Goal: Information Seeking & Learning: Compare options

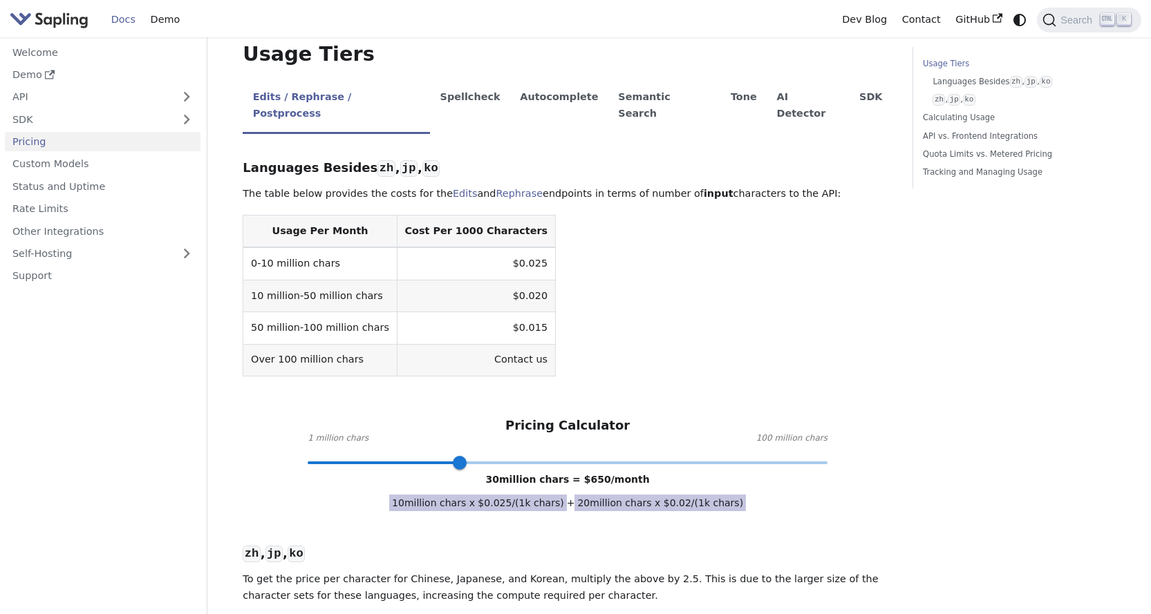
scroll to position [346, 0]
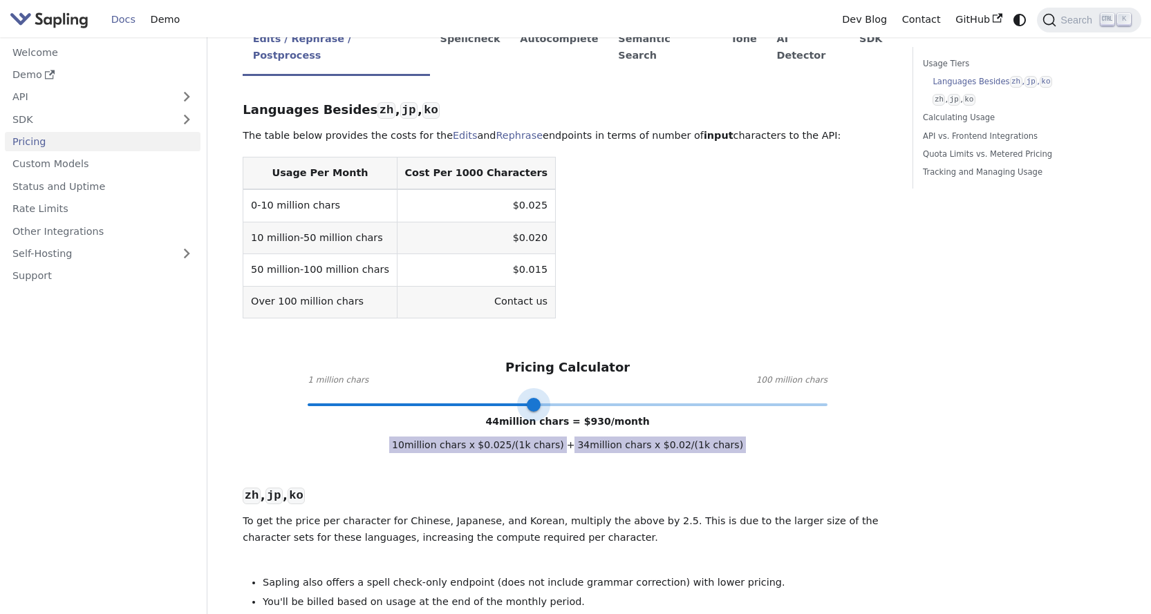
drag, startPoint x: 467, startPoint y: 379, endPoint x: 550, endPoint y: 368, distance: 83.8
click at [540, 398] on span at bounding box center [534, 405] width 14 height 14
click at [153, 517] on nav "Welcome Demo API SDK Pricing Custom Models Status and Uptime Rate Limits Other …" at bounding box center [103, 325] width 207 height 577
click at [577, 513] on p "To get the price per character for Chinese, Japanese, and Korean, multiply the …" at bounding box center [568, 529] width 650 height 33
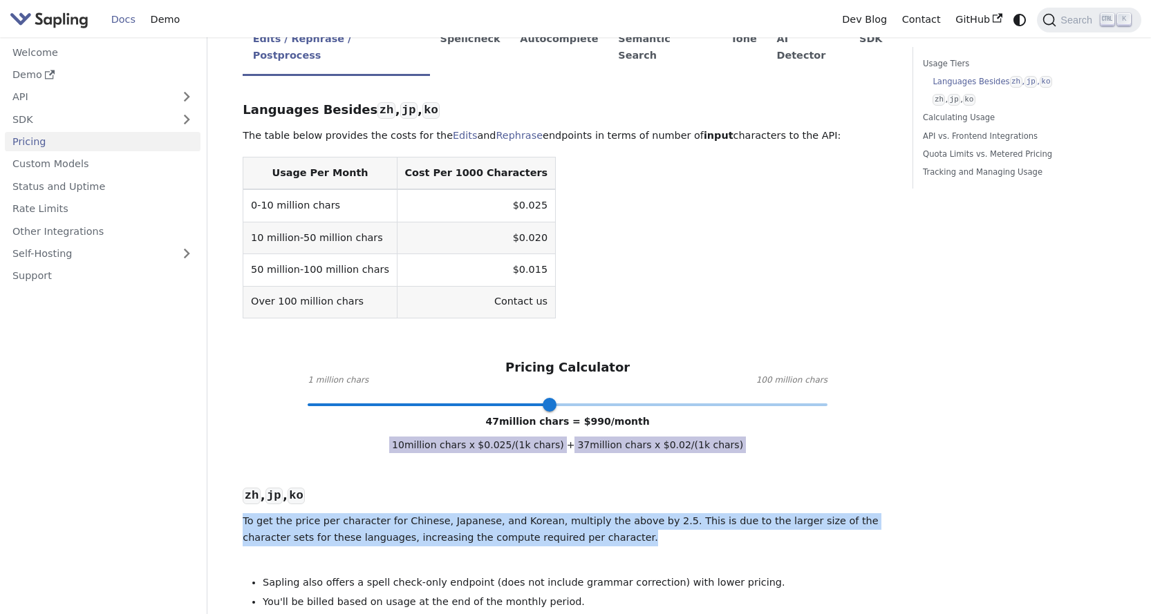
click at [577, 513] on p "To get the price per character for Chinese, Japanese, and Korean, multiply the …" at bounding box center [568, 529] width 650 height 33
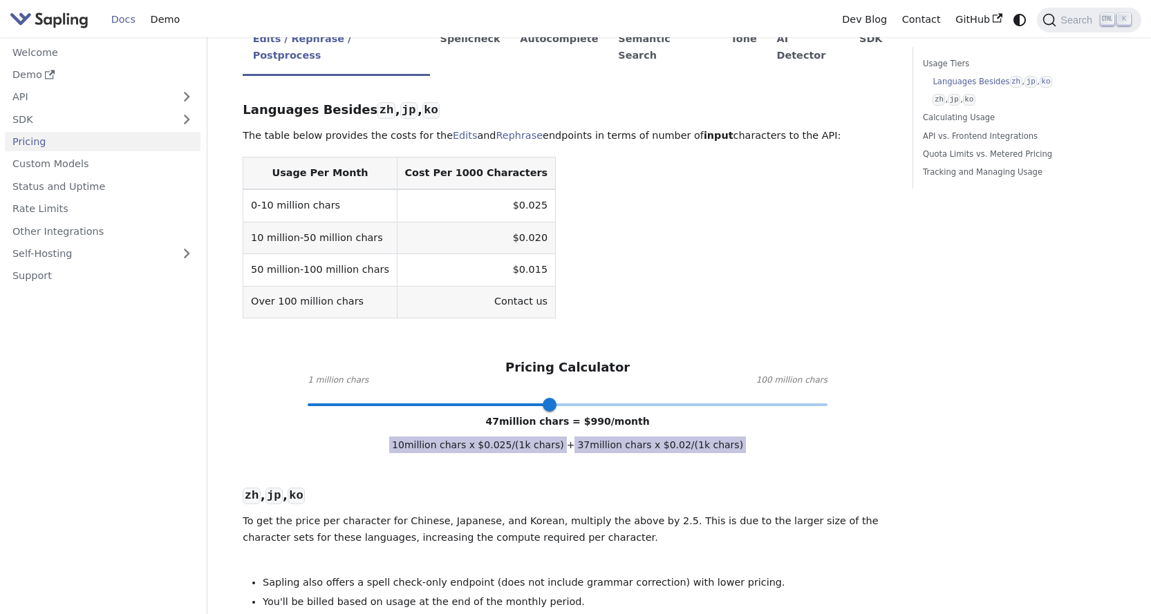
click at [577, 513] on p "To get the price per character for Chinese, Japanese, and Korean, multiply the …" at bounding box center [568, 529] width 650 height 33
click at [580, 513] on p "To get the price per character for Chinese, Japanese, and Korean, multiply the …" at bounding box center [568, 529] width 650 height 33
type input "16"
drag, startPoint x: 554, startPoint y: 373, endPoint x: 386, endPoint y: 359, distance: 169.3
click at [386, 398] on span at bounding box center [386, 405] width 14 height 14
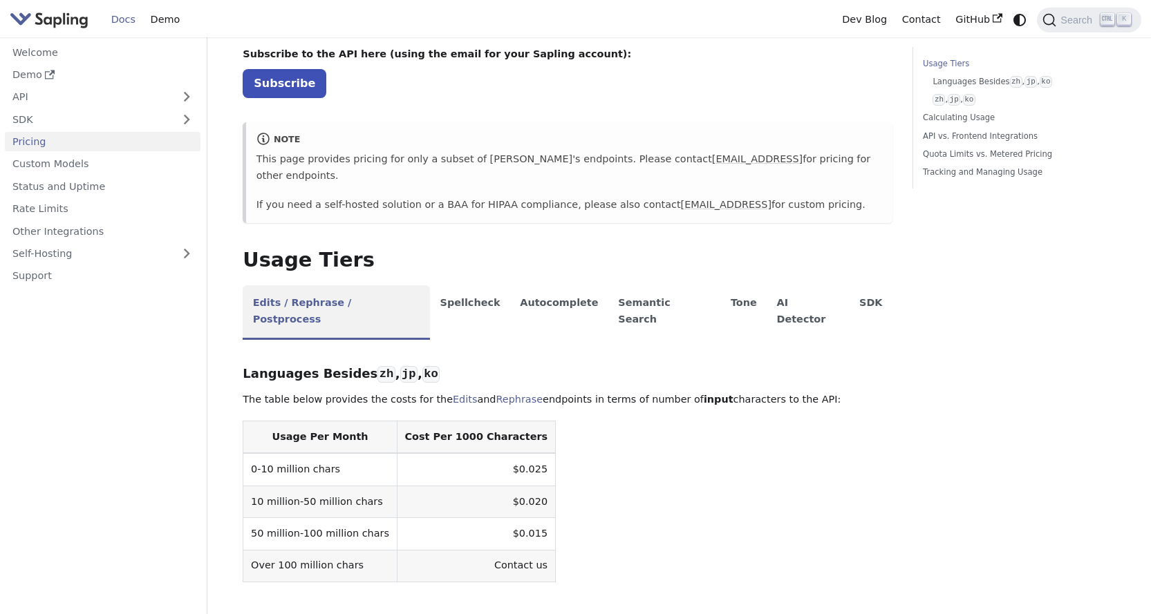
scroll to position [69, 0]
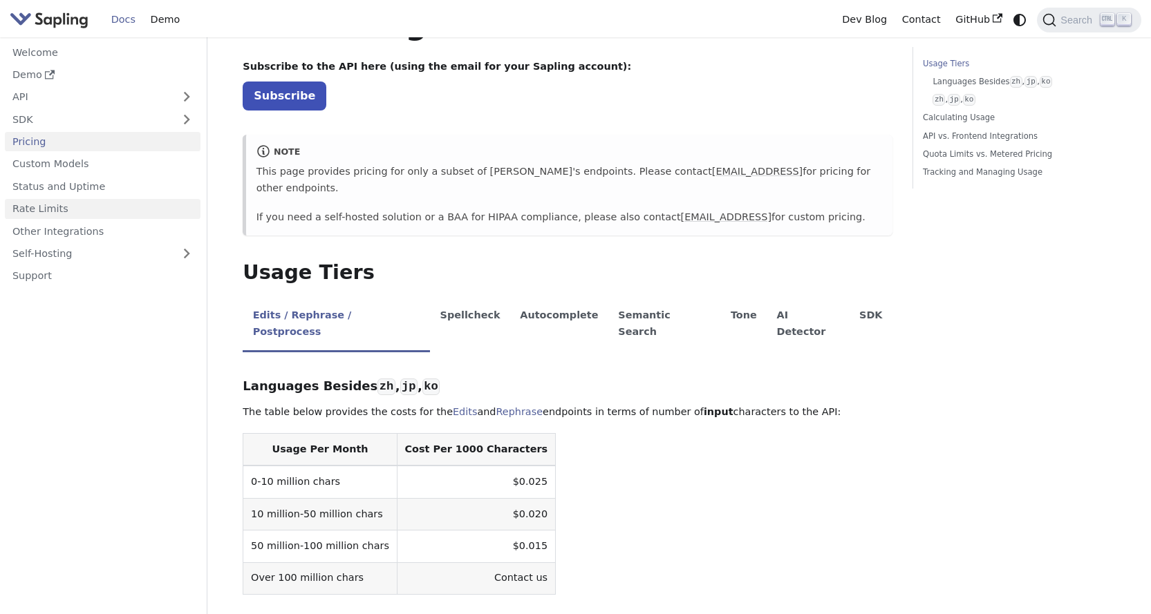
click at [50, 213] on link "Rate Limits" at bounding box center [103, 209] width 196 height 20
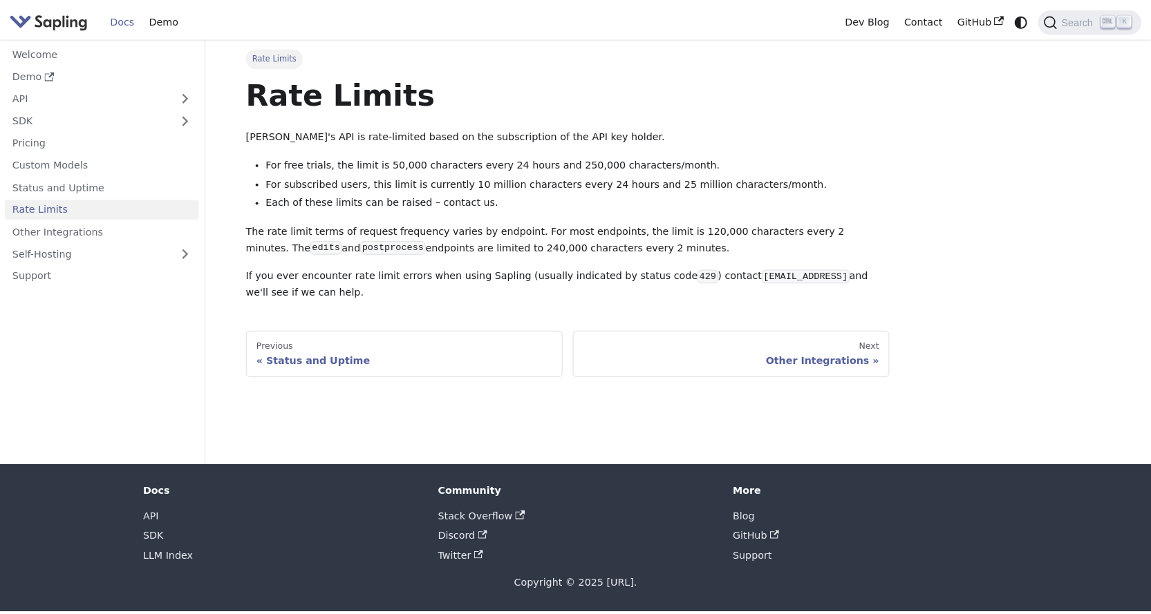
scroll to position [69, 0]
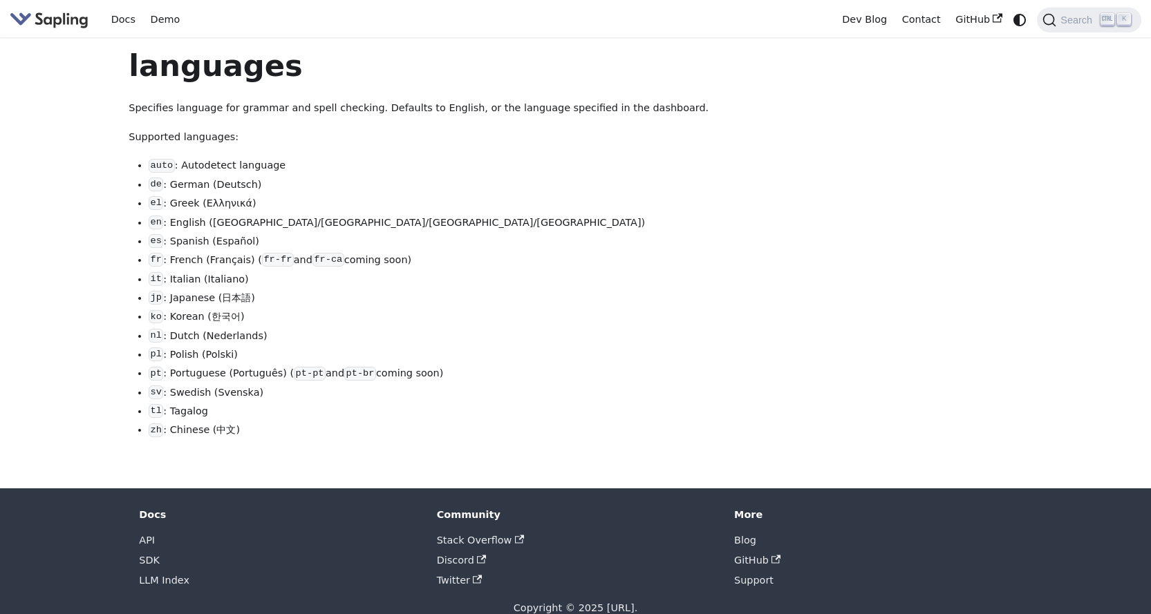
click at [225, 439] on li "zh : Chinese (中文)" at bounding box center [464, 430] width 630 height 17
click at [241, 439] on li "zh : Chinese (中文)" at bounding box center [464, 430] width 630 height 17
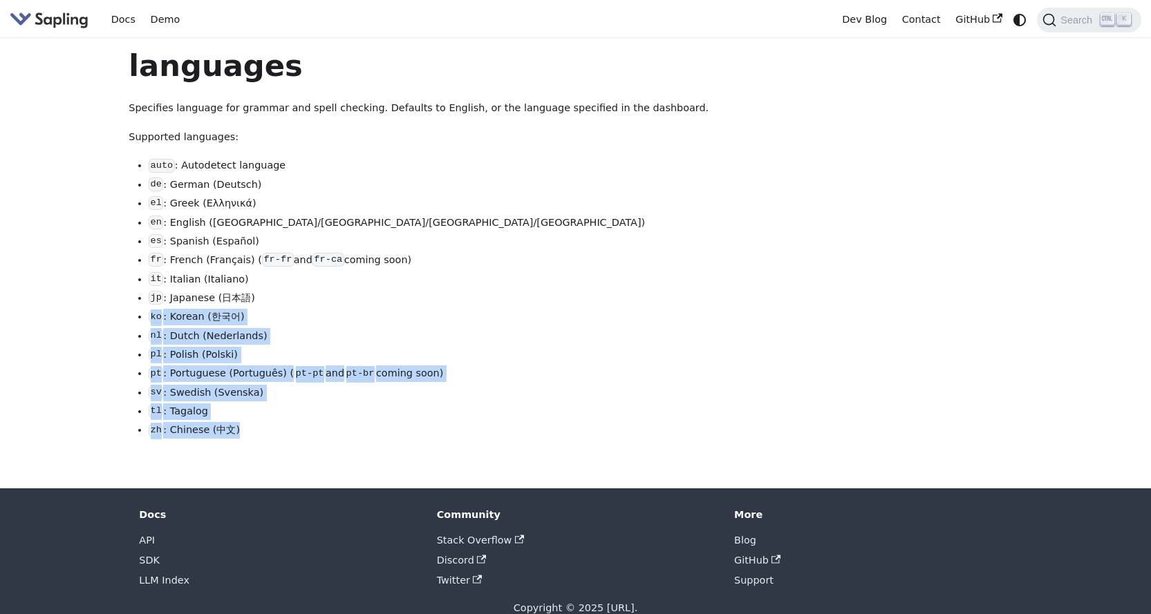
drag, startPoint x: 238, startPoint y: 437, endPoint x: 506, endPoint y: 312, distance: 295.6
click at [506, 312] on ul "auto : Autodetect language de : German (Deutsch) el : Greek (Ελληνικά) en : Eng…" at bounding box center [454, 298] width 650 height 281
click at [507, 313] on ul "auto : Autodetect language de : German (Deutsch) el : Greek (Ελληνικά) en : Eng…" at bounding box center [454, 298] width 650 height 281
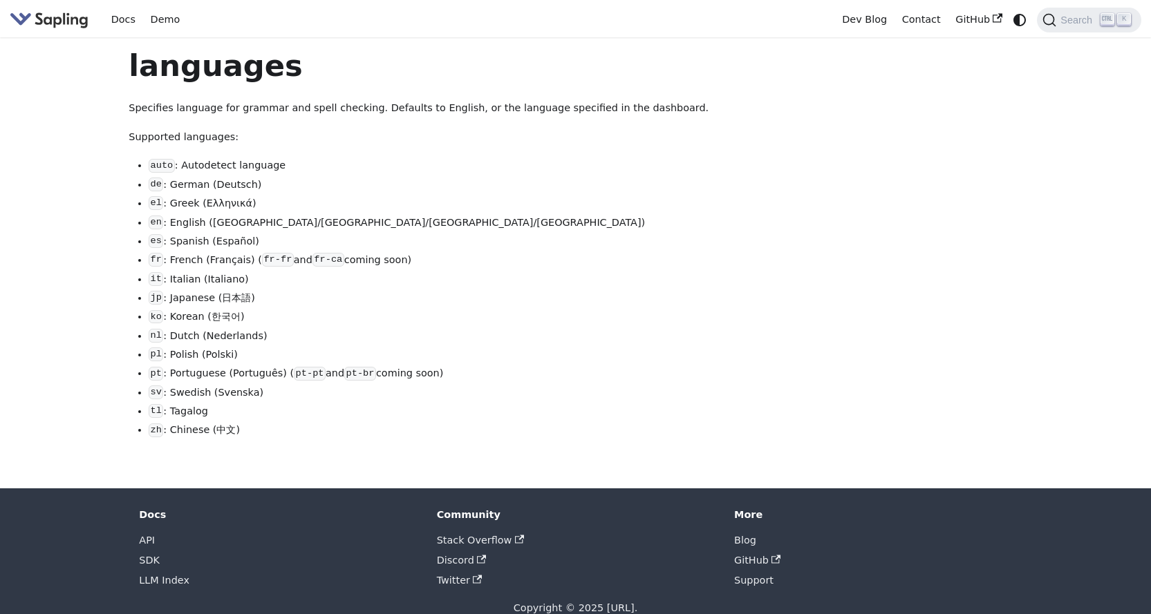
drag, startPoint x: 246, startPoint y: 435, endPoint x: 305, endPoint y: 457, distance: 62.8
click at [305, 457] on div "languages Specifies language for grammar and spell checking. Defaults to Englis…" at bounding box center [454, 258] width 650 height 422
click at [298, 450] on div "languages Specifies language for grammar and spell checking. Defaults to Englis…" at bounding box center [454, 258] width 650 height 422
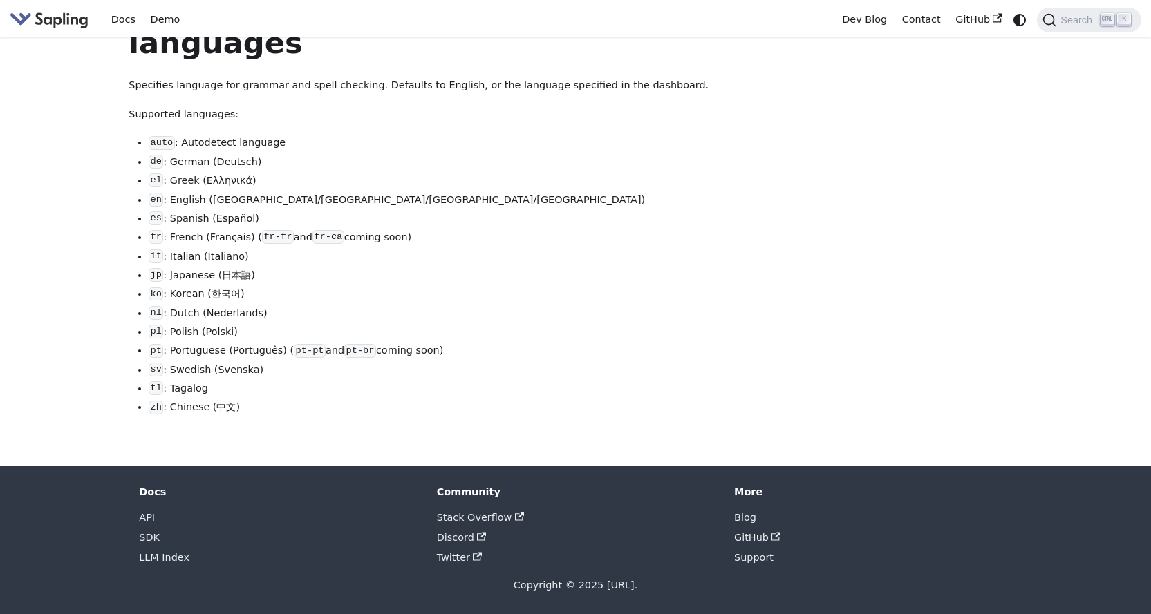
scroll to position [32, 0]
click at [619, 390] on li "tl : Tagalog" at bounding box center [464, 389] width 630 height 17
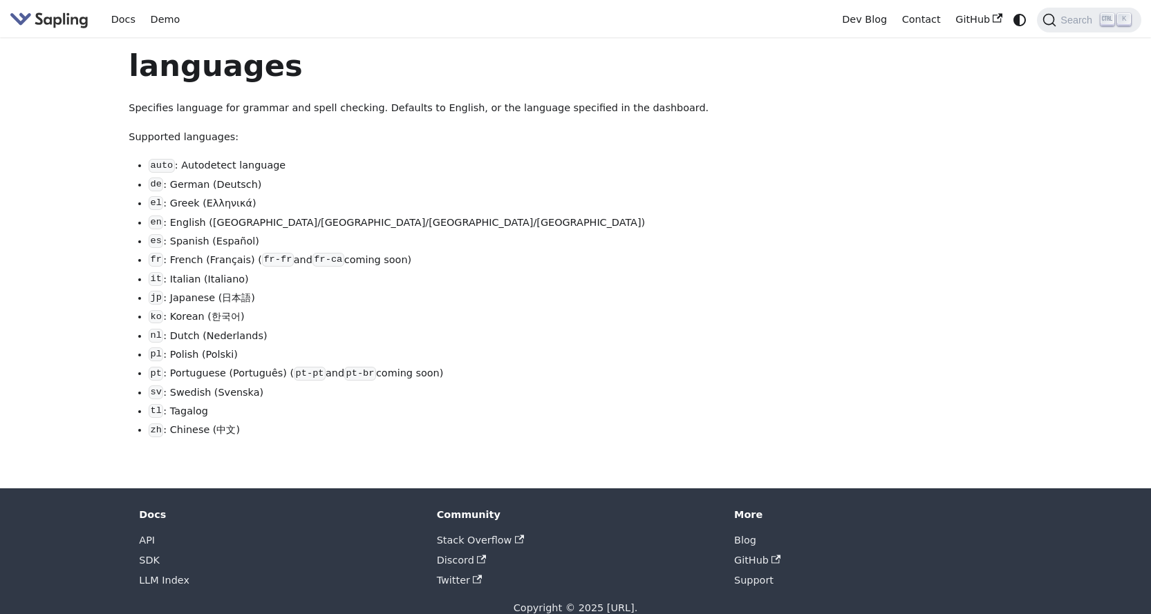
click at [291, 112] on p "Specifies language for grammar and spell checking. Defaults to English, or the …" at bounding box center [454, 108] width 650 height 17
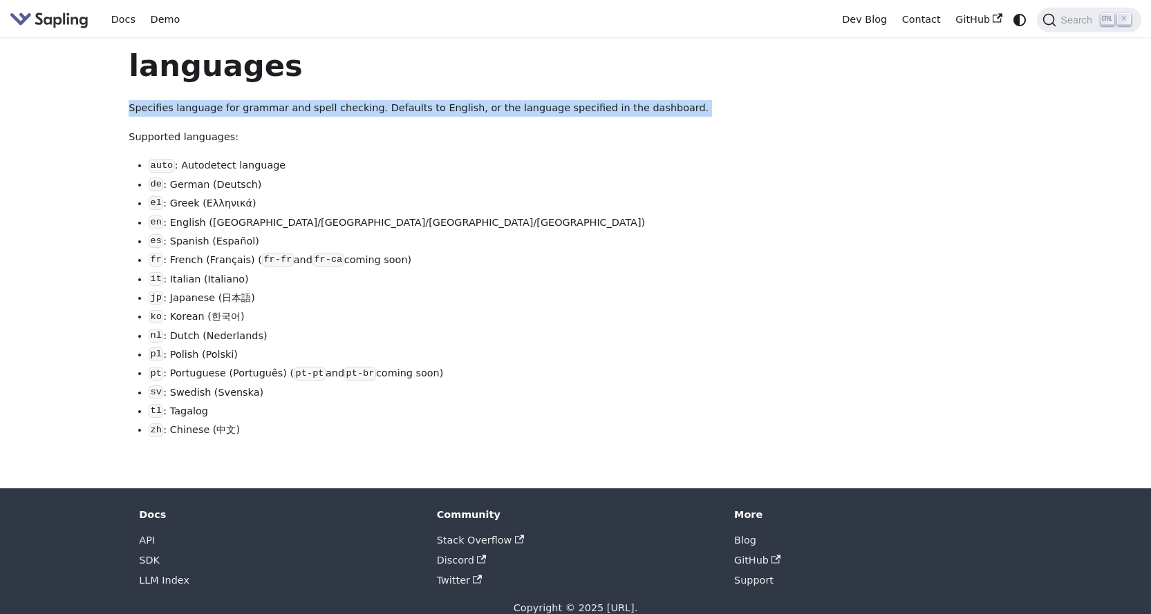
click at [291, 113] on p "Specifies language for grammar and spell checking. Defaults to English, or the …" at bounding box center [454, 108] width 650 height 17
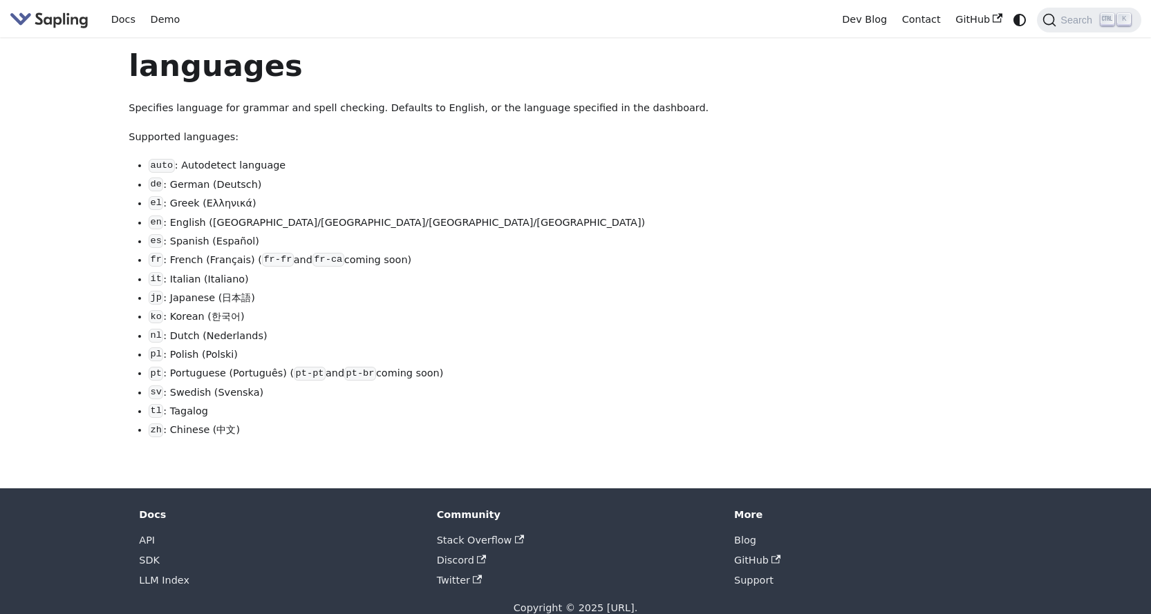
click at [288, 136] on p "Supported languages:" at bounding box center [454, 137] width 650 height 17
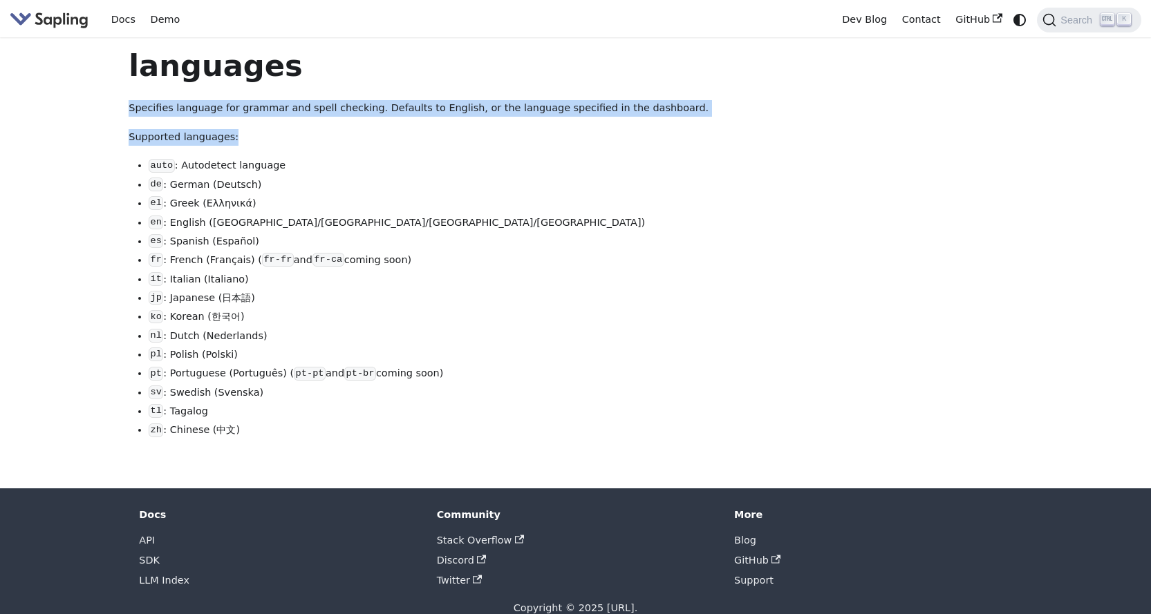
drag, startPoint x: 167, startPoint y: 96, endPoint x: 127, endPoint y: 100, distance: 40.2
click at [127, 100] on div "languages Specifies language for grammar and spell checking. Defaults to Englis…" at bounding box center [453, 258] width 669 height 422
click at [137, 106] on p "Specifies language for grammar and spell checking. Defaults to English, or the …" at bounding box center [454, 108] width 650 height 17
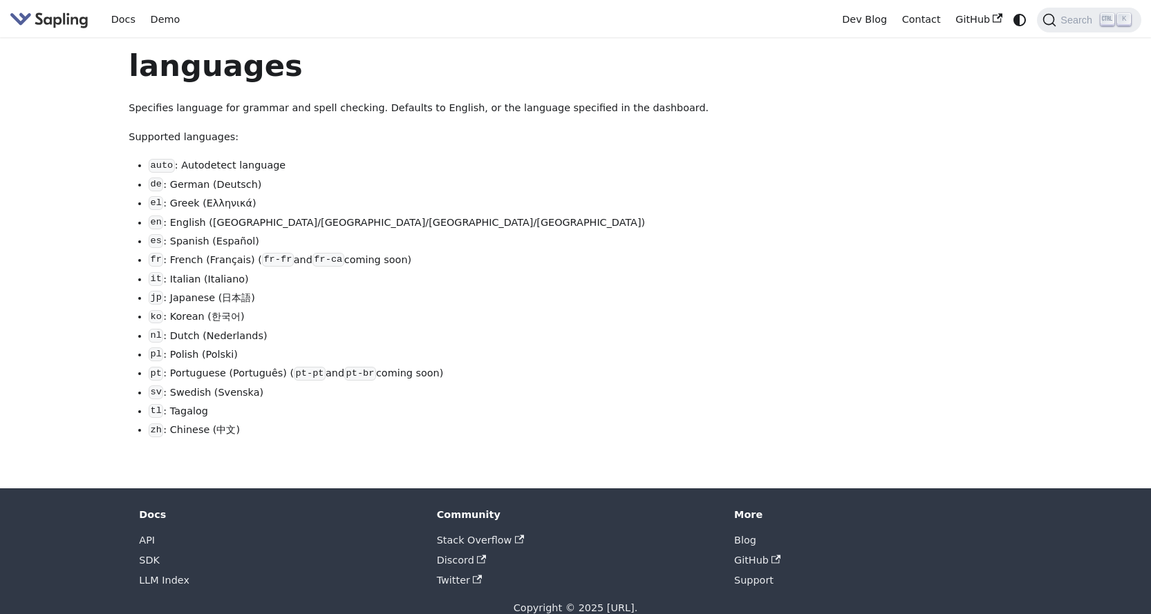
click at [162, 140] on p "Supported languages:" at bounding box center [454, 137] width 650 height 17
click at [283, 121] on div "languages Specifies language for grammar and spell checking. Defaults to Englis…" at bounding box center [454, 243] width 650 height 392
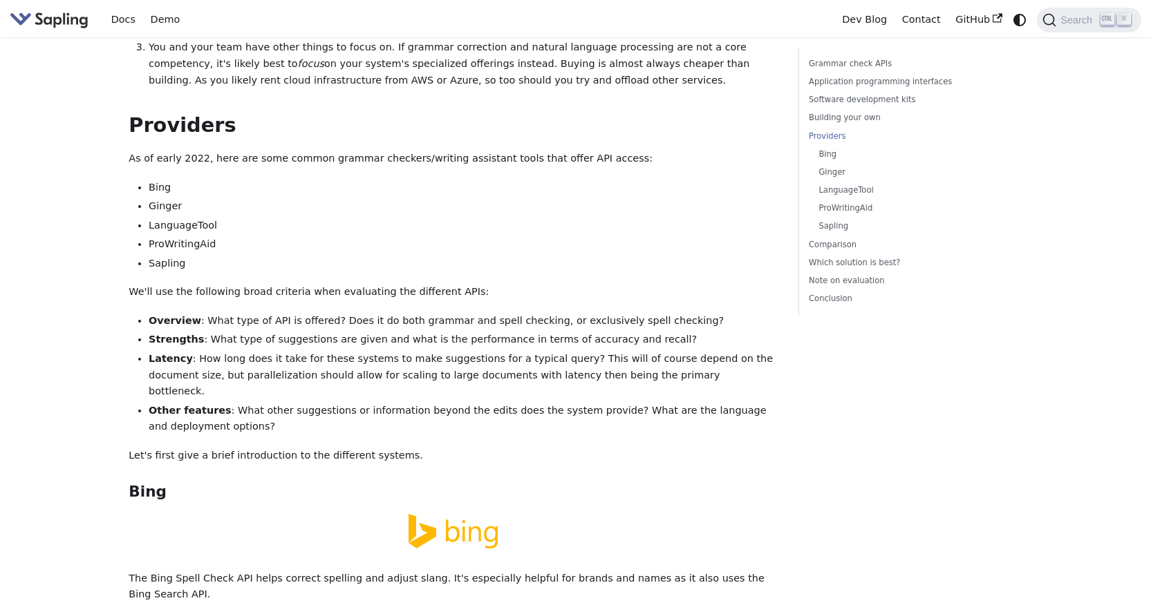
scroll to position [1797, 0]
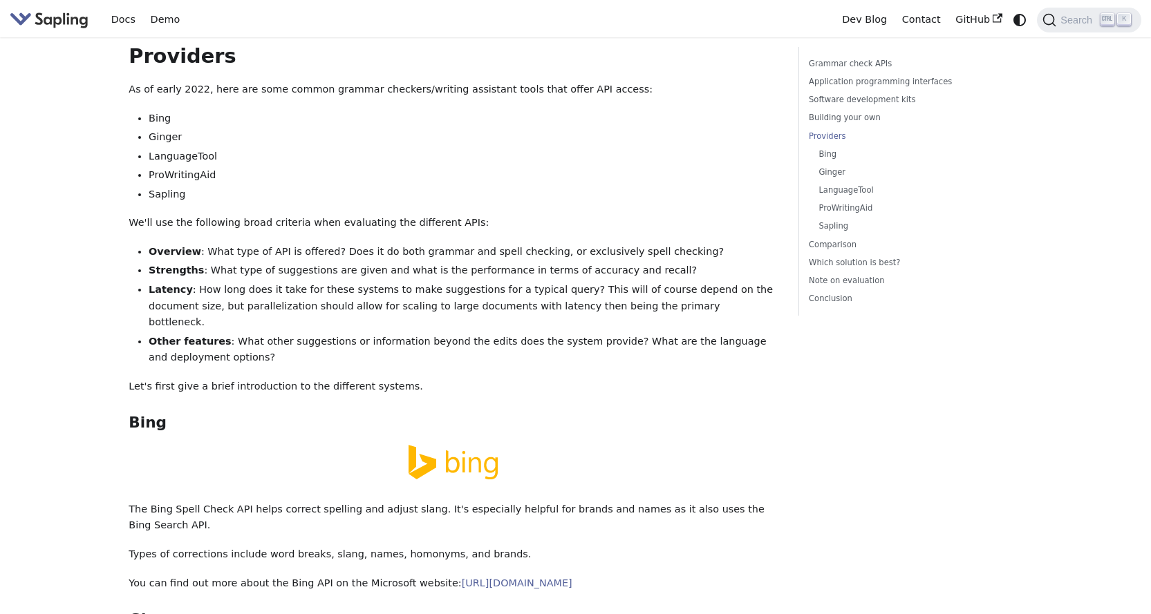
click at [306, 502] on p "The Bing Spell Check API helps correct spelling and adjust slang. It's especial…" at bounding box center [454, 518] width 650 height 33
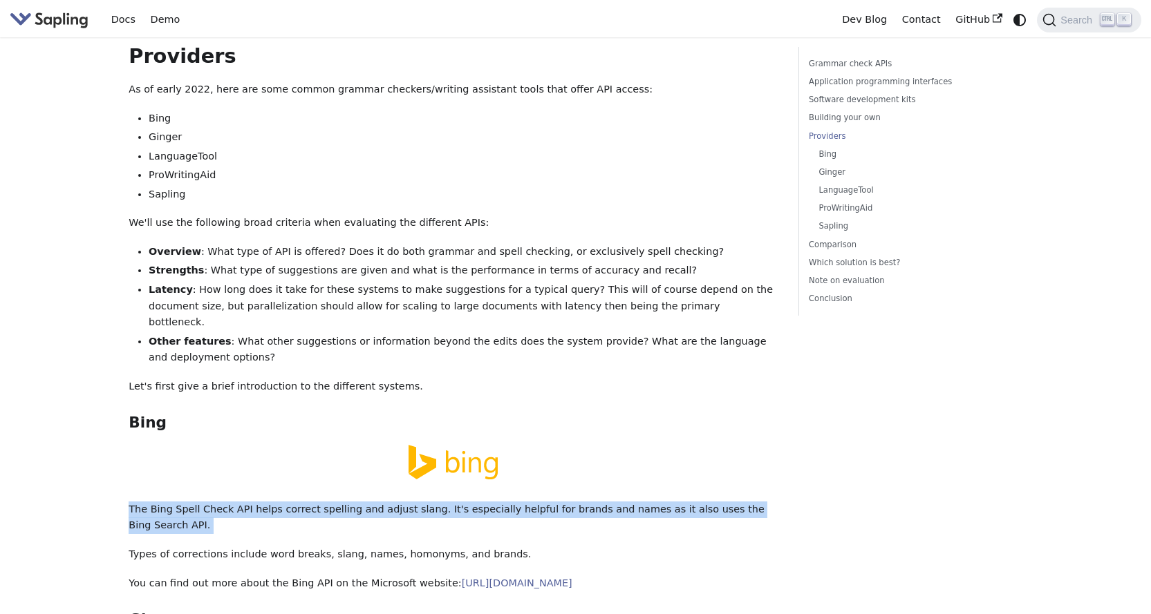
click at [306, 502] on p "The Bing Spell Check API helps correct spelling and adjust slang. It's especial…" at bounding box center [454, 518] width 650 height 33
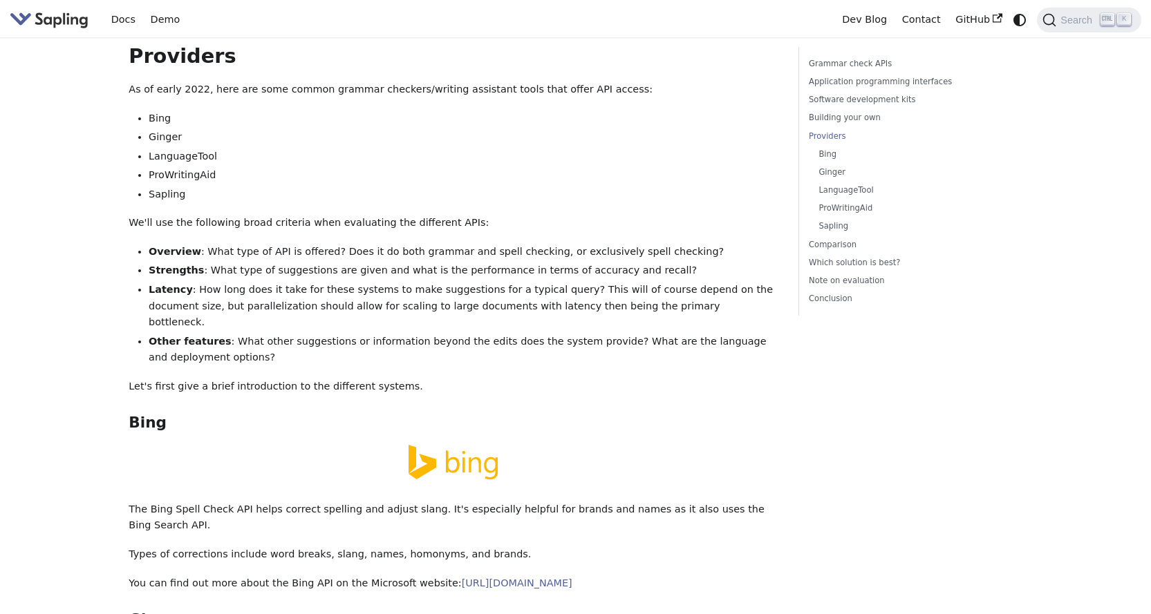
click at [298, 460] on div "5 Best Grammar and Spell Checking APIs / SDKs Try the Sapling API Try the Sapli…" at bounding box center [454, 442] width 650 height 4384
click at [292, 547] on p "Types of corrections include word breaks, slang, names, homonyms, and brands." at bounding box center [454, 555] width 650 height 17
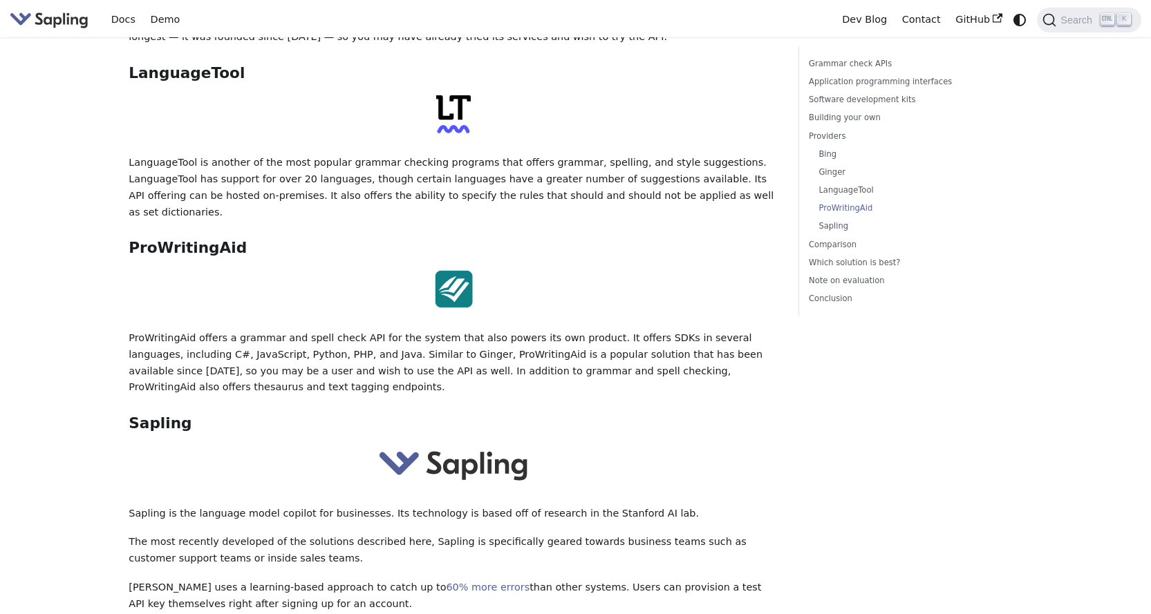
scroll to position [2557, 0]
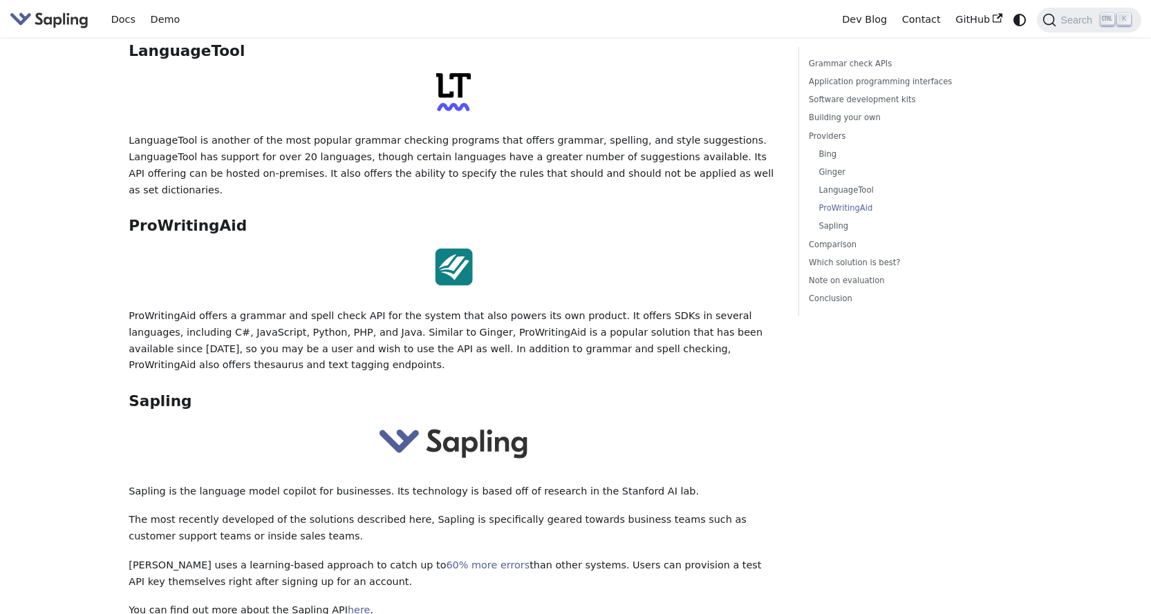
click at [339, 308] on p "ProWritingAid offers a grammar and spell check API for the system that also pow…" at bounding box center [454, 341] width 650 height 66
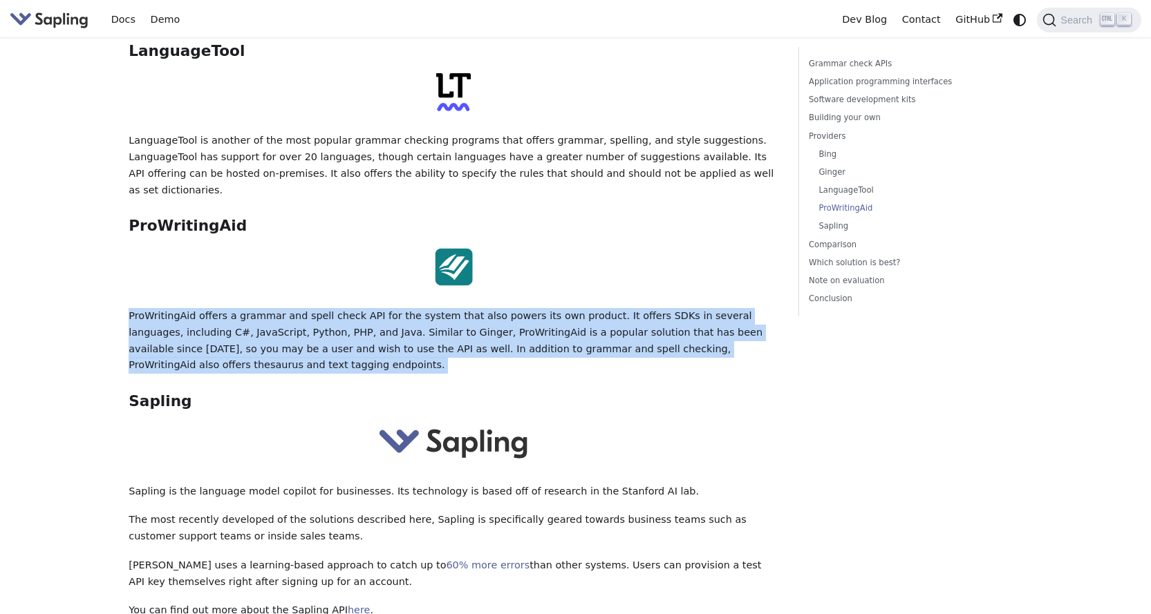
click at [339, 308] on p "ProWritingAid offers a grammar and spell check API for the system that also pow…" at bounding box center [454, 341] width 650 height 66
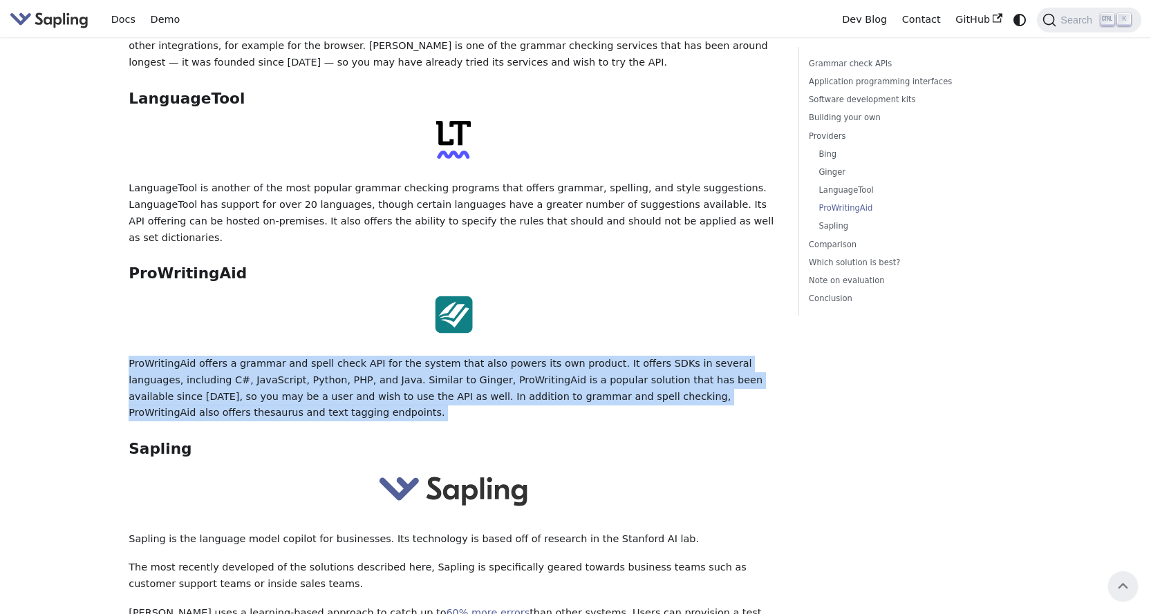
scroll to position [2488, 0]
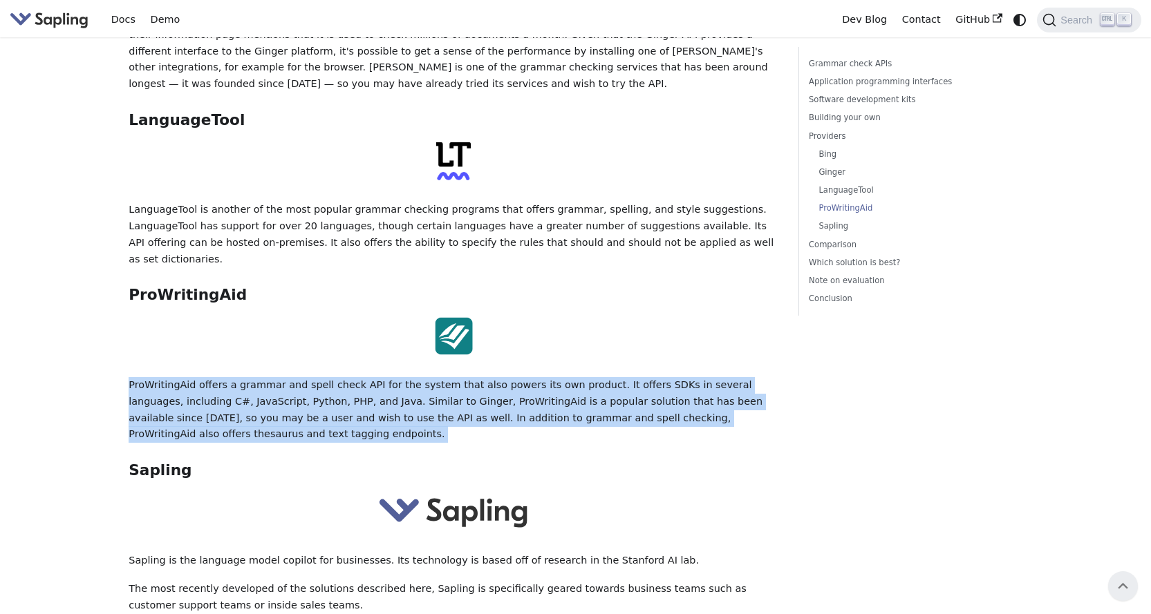
click at [515, 377] on p "ProWritingAid offers a grammar and spell check API for the system that also pow…" at bounding box center [454, 410] width 650 height 66
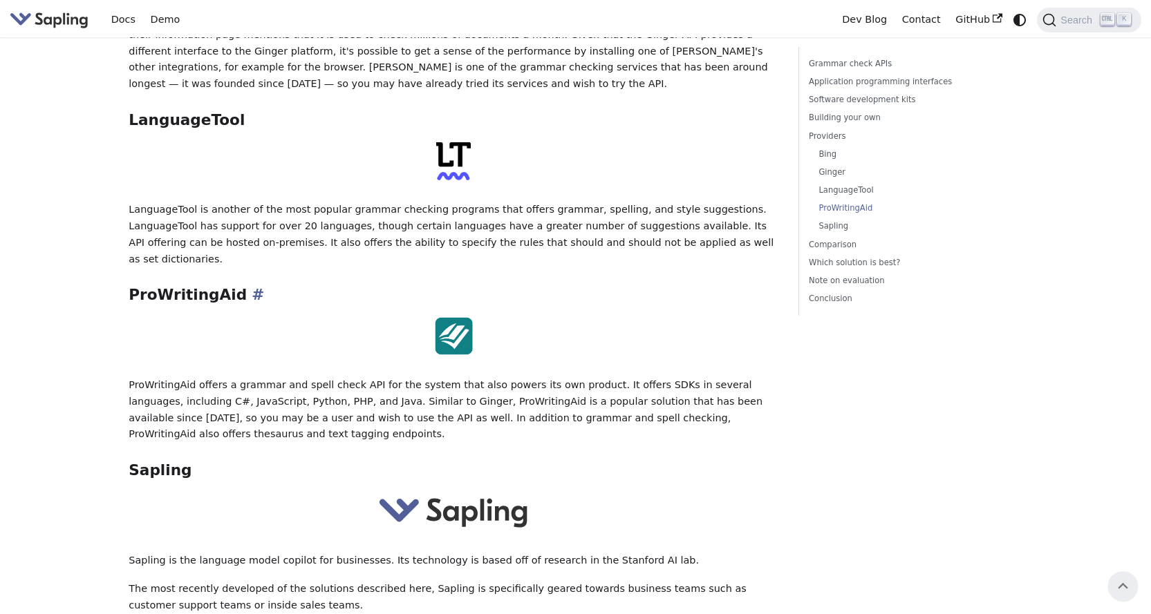
click at [196, 286] on h3 "ProWritingAid ​" at bounding box center [454, 295] width 650 height 19
copy h3 "ProWritingAid"
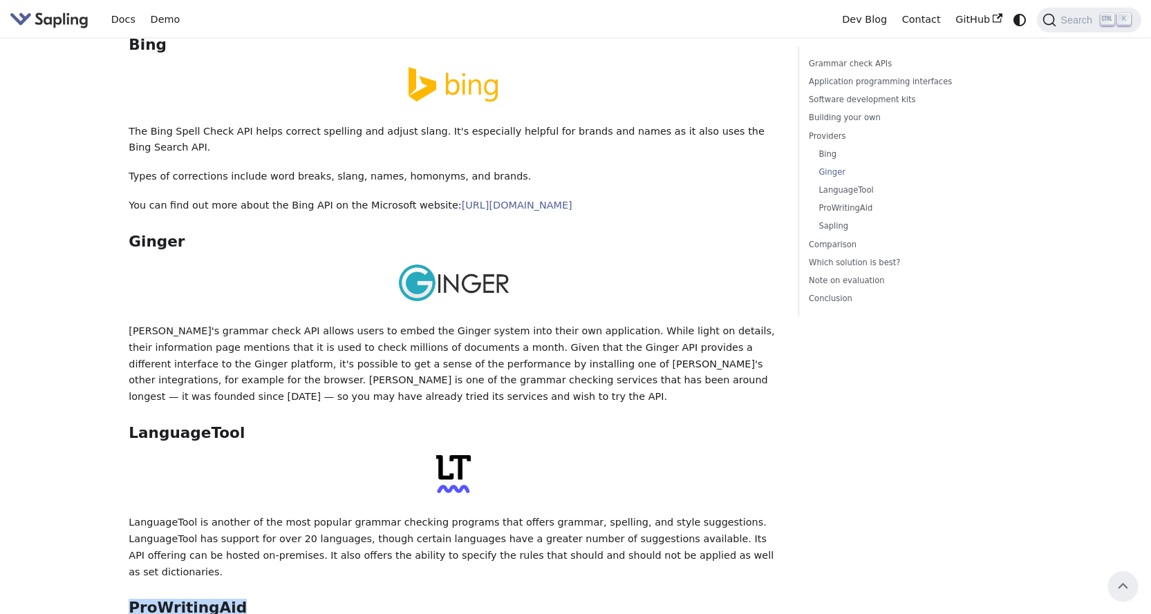
scroll to position [2142, 0]
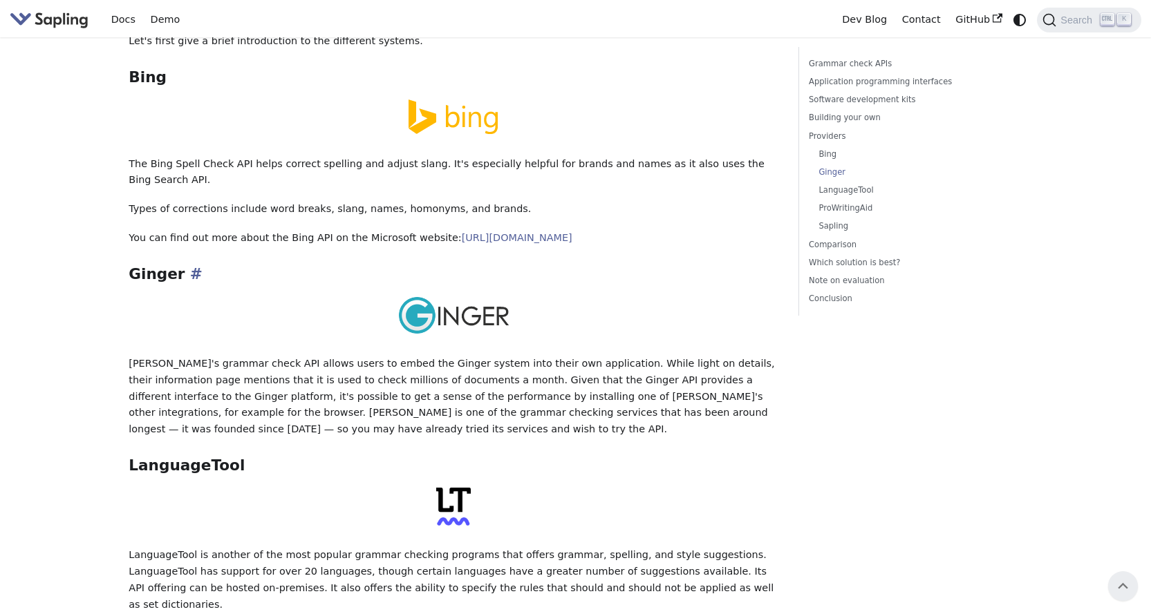
click at [158, 265] on h3 "Ginger ​" at bounding box center [454, 274] width 650 height 19
copy h3 "Ginger"
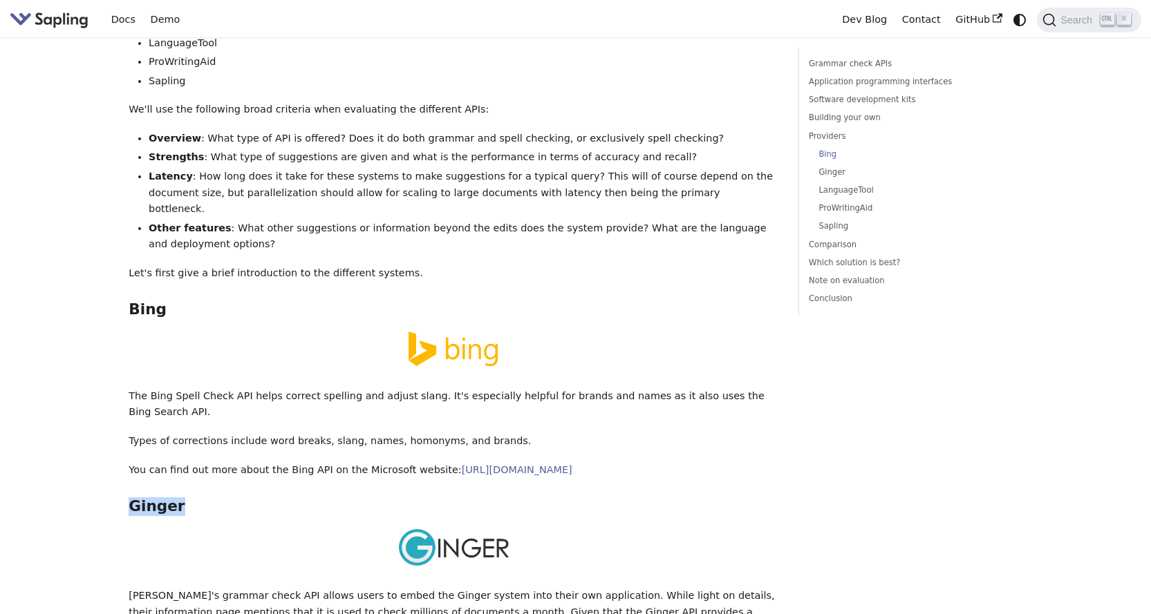
scroll to position [1935, 0]
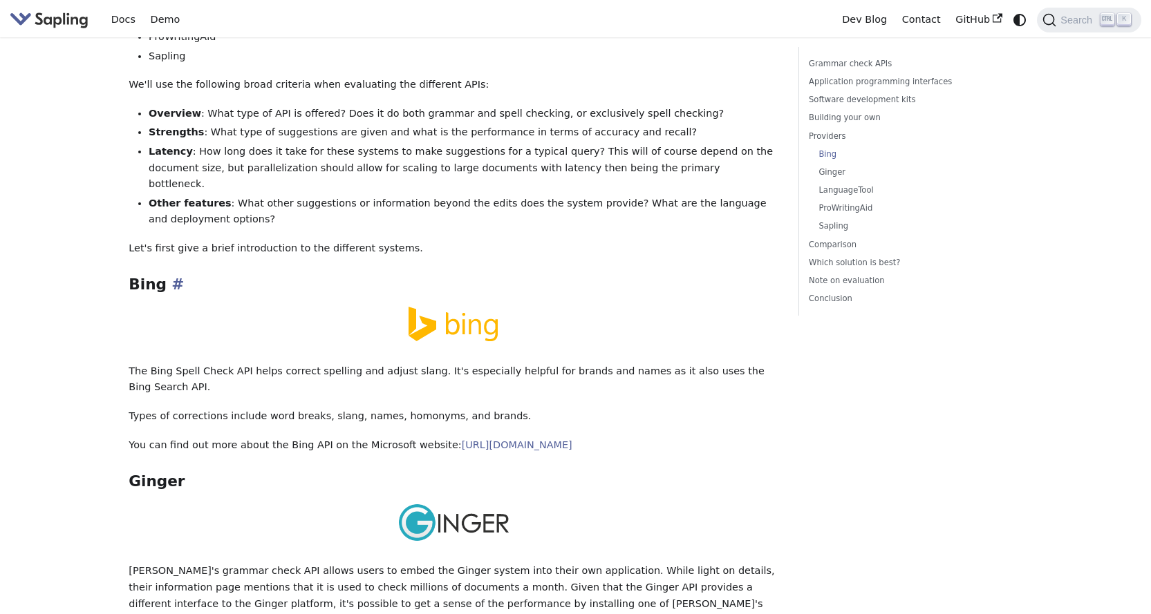
click at [149, 276] on h3 "Bing ​" at bounding box center [454, 285] width 650 height 19
copy h3 "Bing"
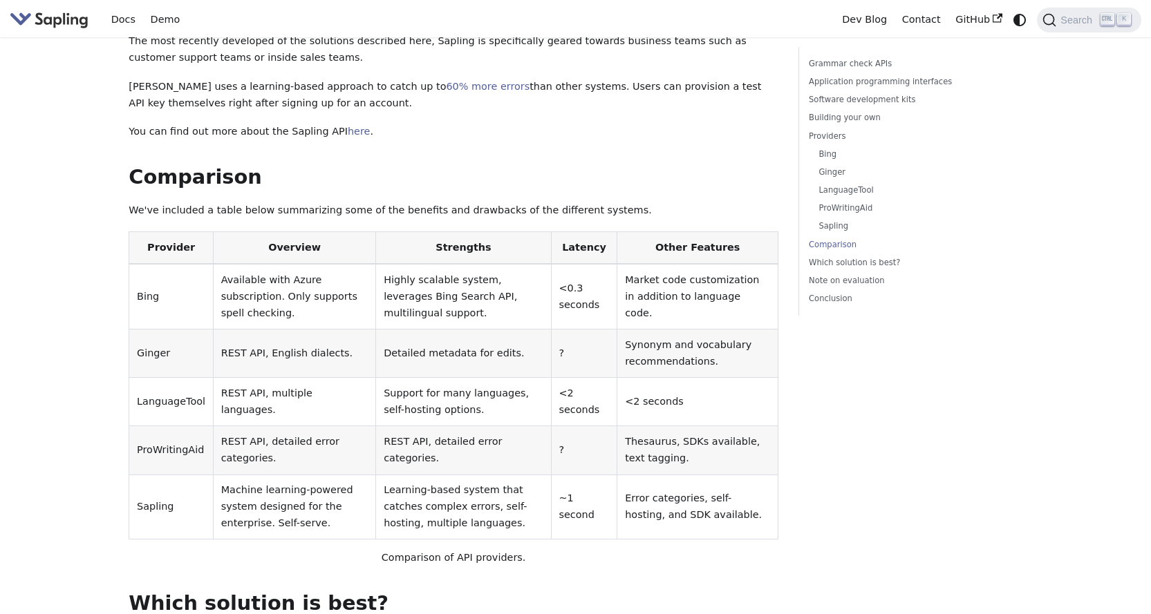
scroll to position [3110, 0]
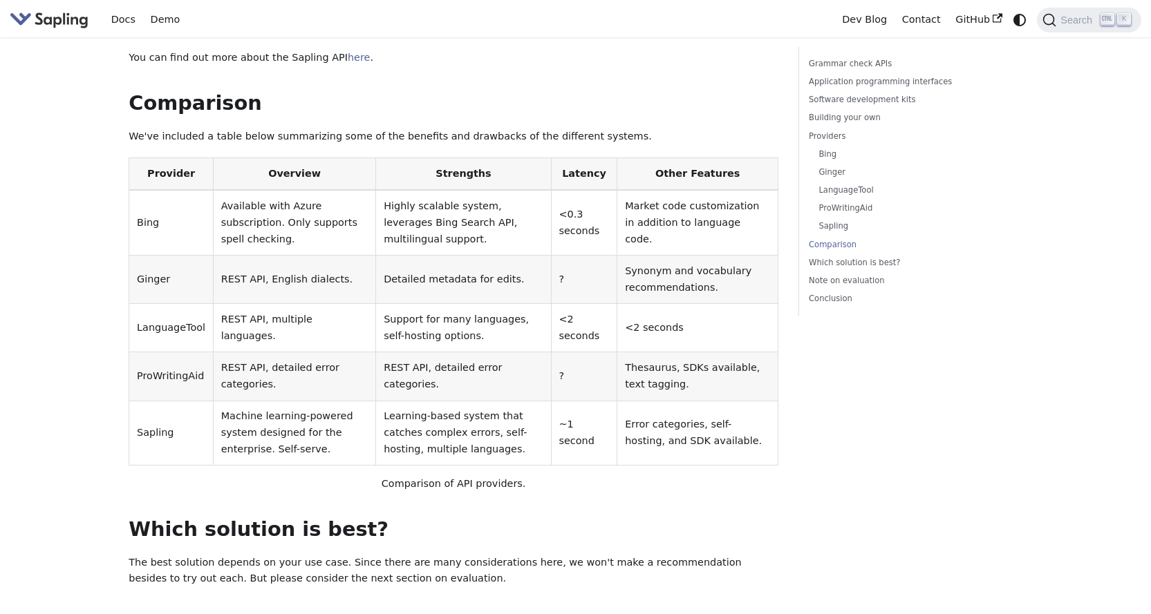
click at [362, 555] on p "The best solution depends on your use case. Since there are many considerations…" at bounding box center [454, 571] width 650 height 33
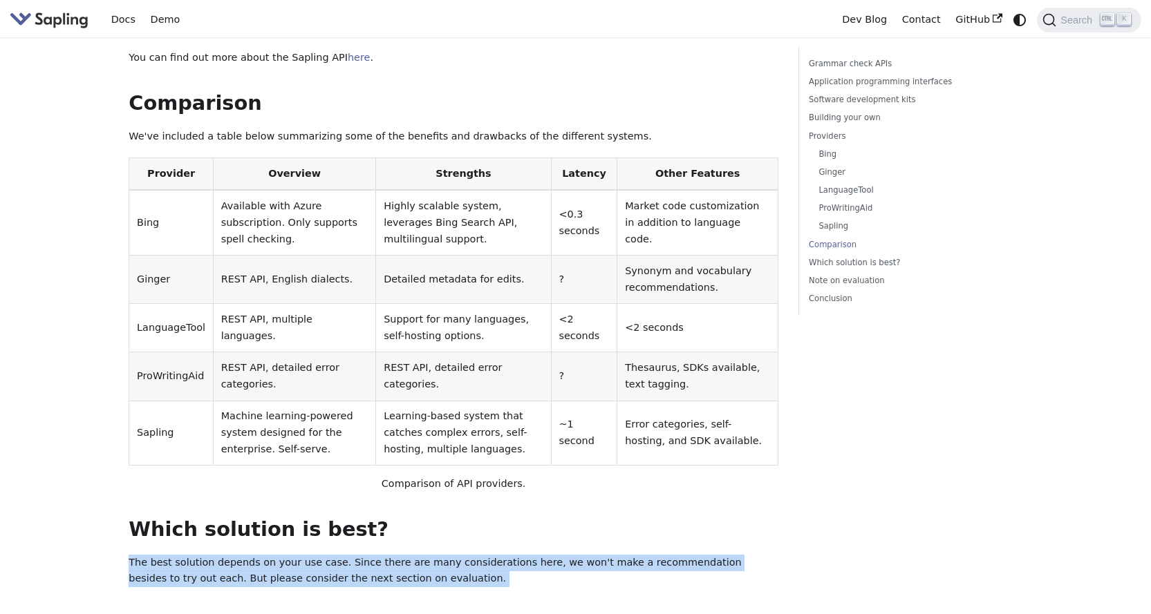
click at [362, 555] on p "The best solution depends on your use case. Since there are many considerations…" at bounding box center [454, 571] width 650 height 33
click at [398, 555] on p "The best solution depends on your use case. Since there are many considerations…" at bounding box center [454, 571] width 650 height 33
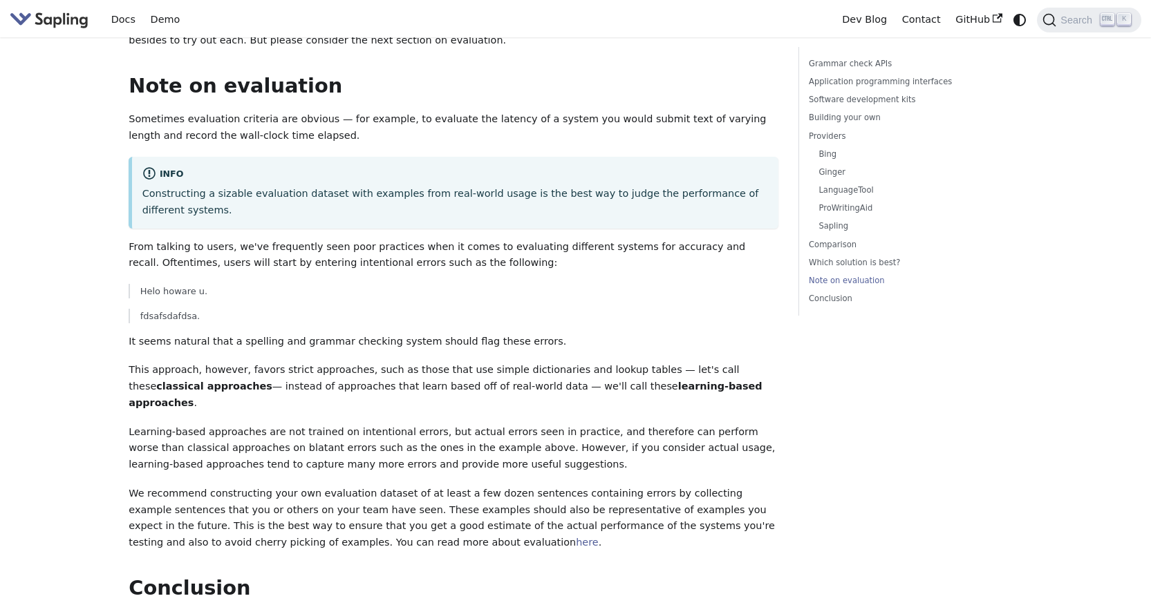
scroll to position [3663, 0]
